Goal: Task Accomplishment & Management: Use online tool/utility

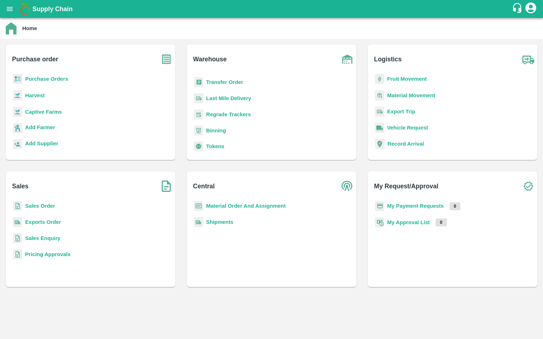
scroll to position [87, 0]
click at [216, 116] on b "Binning" at bounding box center [216, 115] width 20 height 6
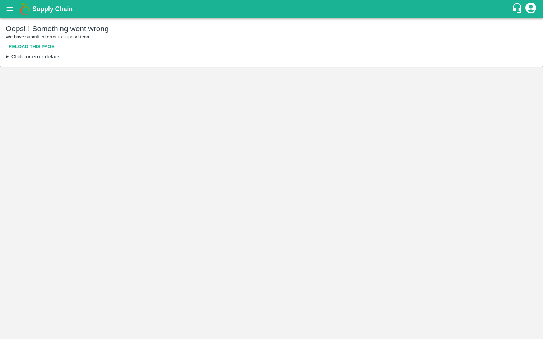
click at [39, 48] on button "Reload this page" at bounding box center [32, 47] width 52 height 13
click at [8, 58] on summary "Click for error details" at bounding box center [271, 57] width 531 height 8
click at [531, 8] on icon "account of current user" at bounding box center [530, 7] width 13 height 13
click at [502, 37] on li "Logout" at bounding box center [517, 38] width 102 height 12
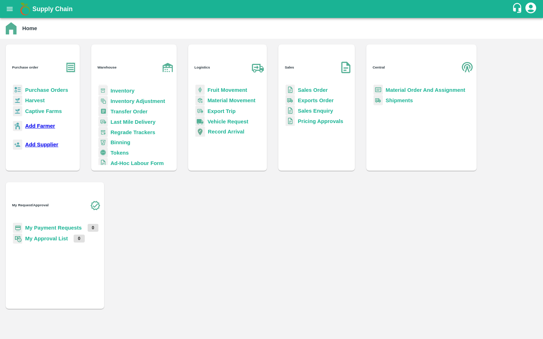
scroll to position [70, 0]
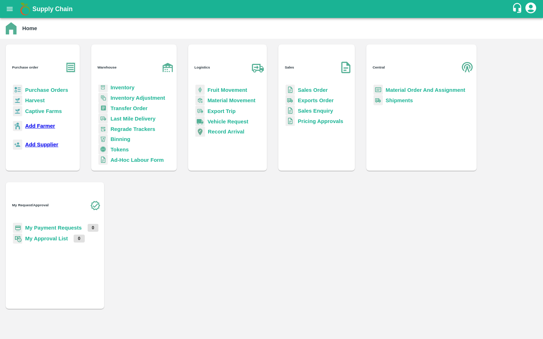
click at [130, 136] on b "Binning" at bounding box center [121, 139] width 20 height 6
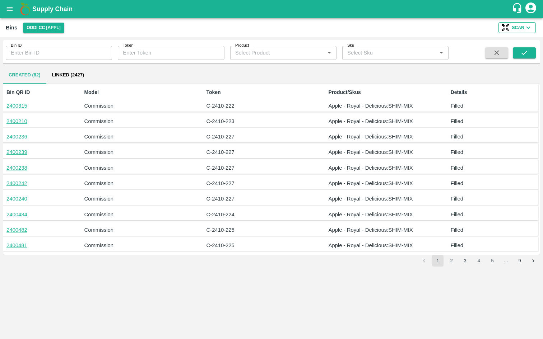
click at [517, 27] on span "Scan" at bounding box center [518, 28] width 12 height 8
click at [510, 41] on link "Add" at bounding box center [510, 42] width 9 height 8
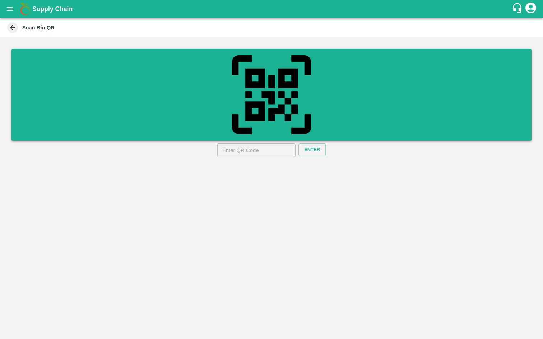
click at [300, 112] on icon "QR Scanner" at bounding box center [271, 95] width 86 height 86
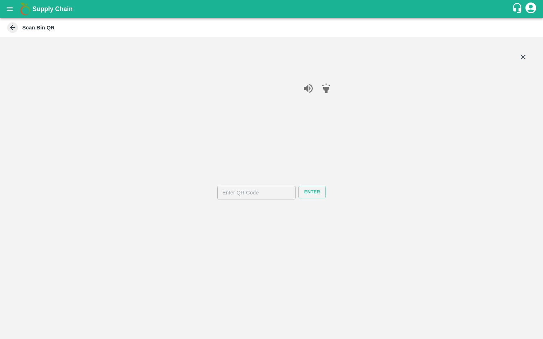
click at [526, 56] on icon "close" at bounding box center [523, 57] width 8 height 8
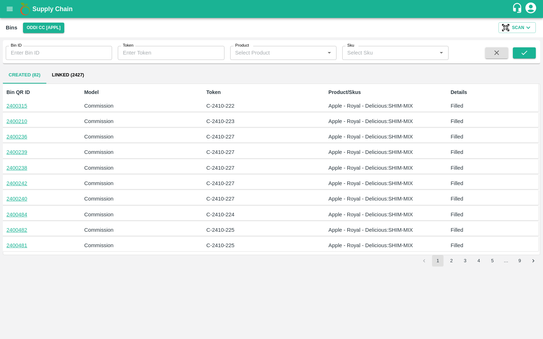
click at [23, 106] on link "2400315" at bounding box center [16, 106] width 21 height 6
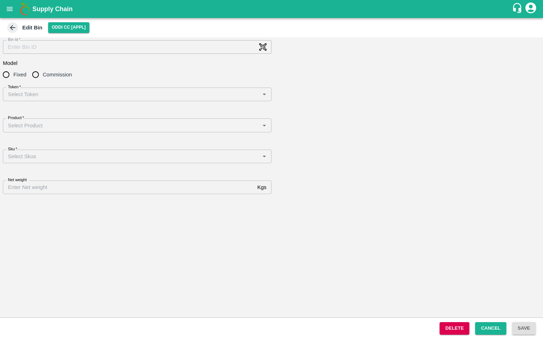
type input "2400315"
radio input "true"
type input "Apple - Royal - Delicious"
click at [263, 49] on img at bounding box center [262, 46] width 7 height 7
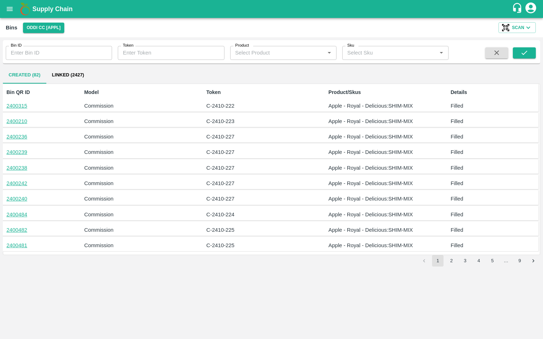
click at [26, 107] on link "2400315" at bounding box center [16, 106] width 21 height 6
click at [506, 26] on img "button" at bounding box center [505, 27] width 7 height 7
click at [507, 41] on link "Add" at bounding box center [510, 42] width 9 height 8
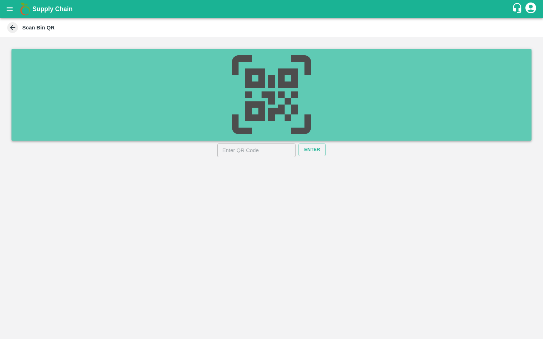
click at [279, 98] on icon "button" at bounding box center [271, 94] width 79 height 79
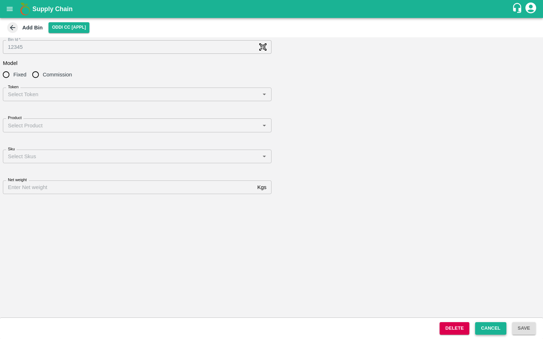
click at [488, 332] on button "Cancel" at bounding box center [490, 328] width 31 height 13
type input "2400315"
radio input "true"
type input "Apple - Royal - Delicious"
